Goal: Task Accomplishment & Management: Manage account settings

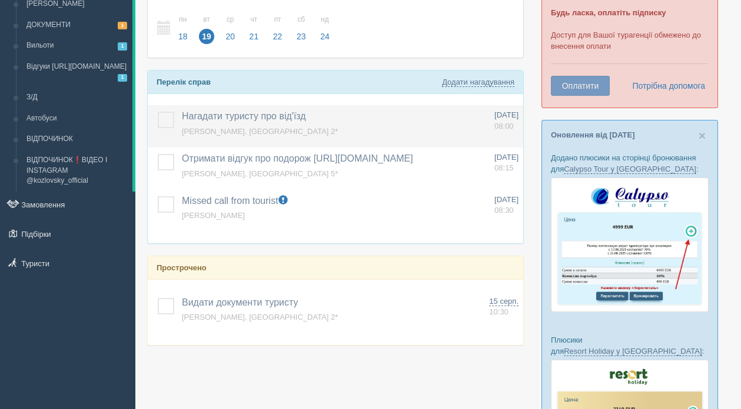
scroll to position [224, 0]
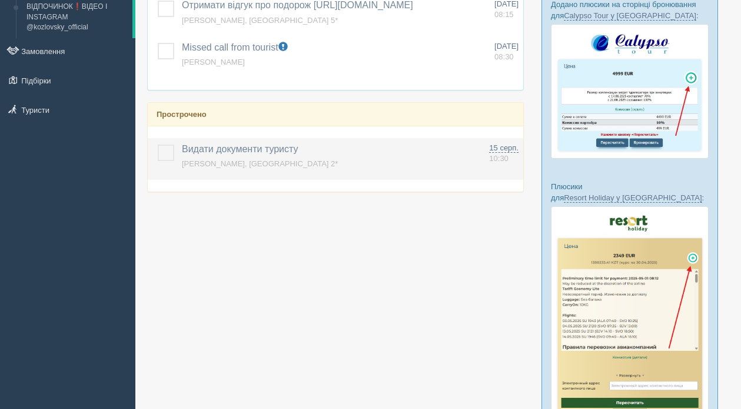
click at [158, 145] on label at bounding box center [158, 145] width 0 height 0
click at [0, 0] on input "checkbox" at bounding box center [0, 0] width 0 height 0
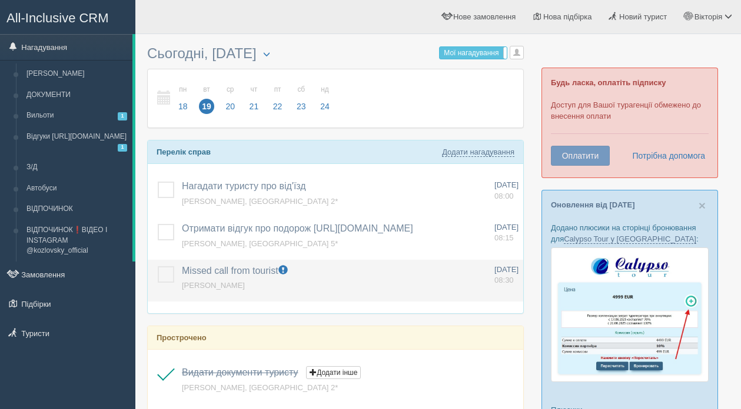
click at [158, 266] on label at bounding box center [158, 266] width 0 height 0
click at [0, 0] on input "checkbox" at bounding box center [0, 0] width 0 height 0
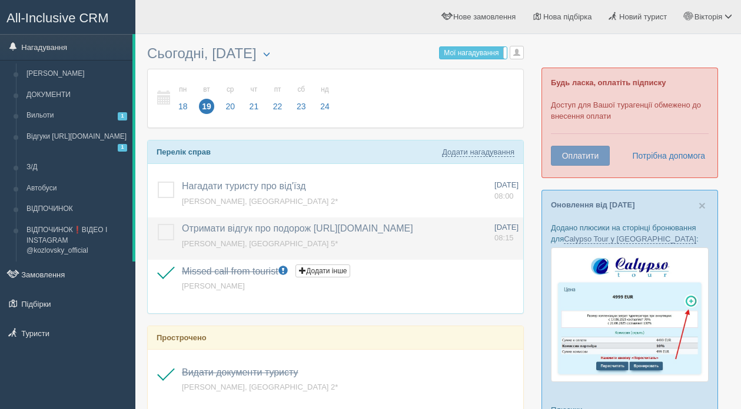
click at [158, 224] on label at bounding box center [158, 224] width 0 height 0
click at [0, 0] on input "checkbox" at bounding box center [0, 0] width 0 height 0
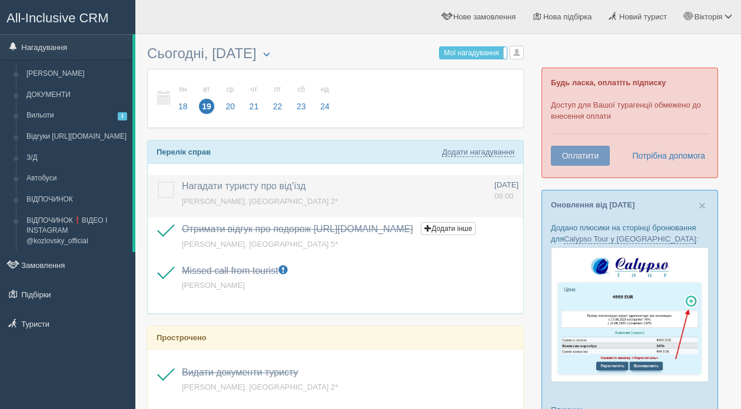
click at [158, 182] on label at bounding box center [158, 182] width 0 height 0
click at [0, 0] on input "checkbox" at bounding box center [0, 0] width 0 height 0
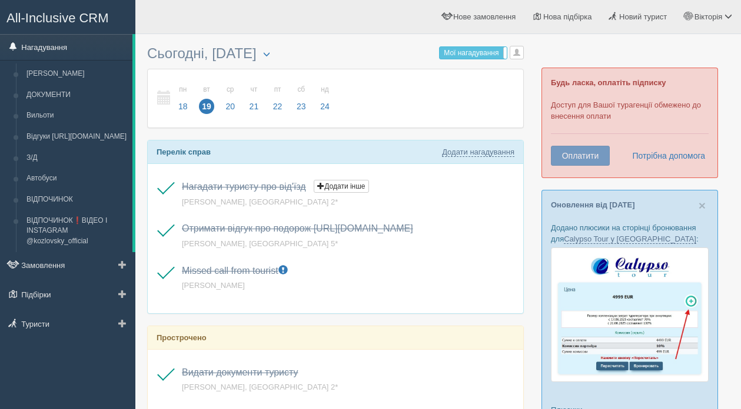
click at [61, 45] on link "Нагадування" at bounding box center [66, 47] width 132 height 26
